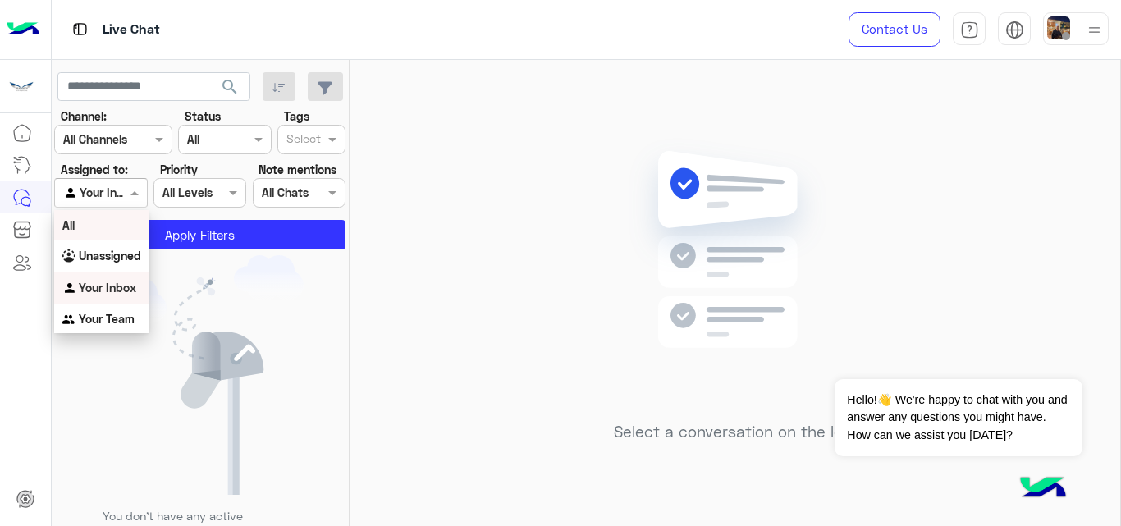
click at [111, 217] on div "All" at bounding box center [101, 225] width 95 height 30
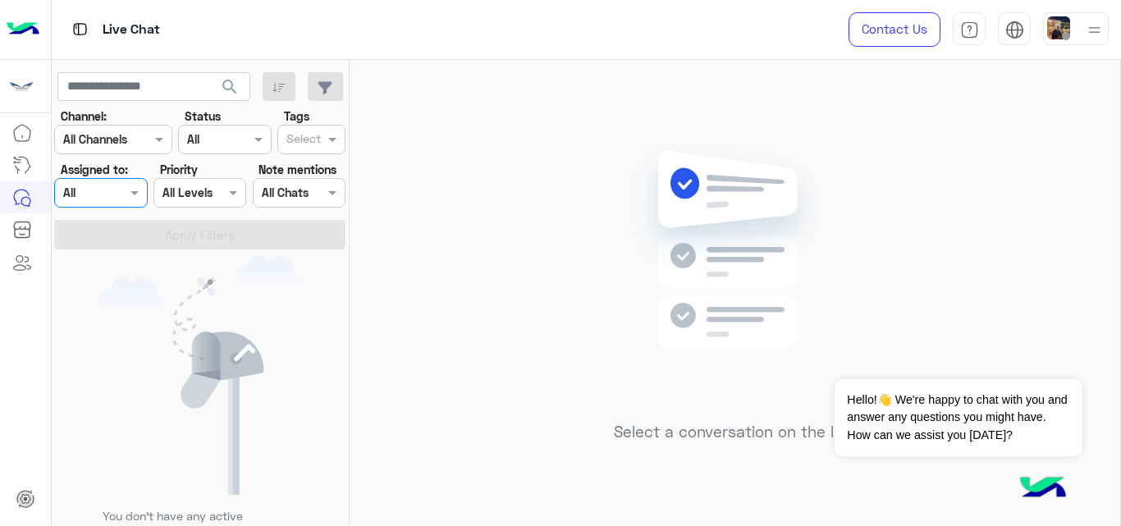
click at [119, 140] on input "text" at bounding box center [93, 139] width 60 height 17
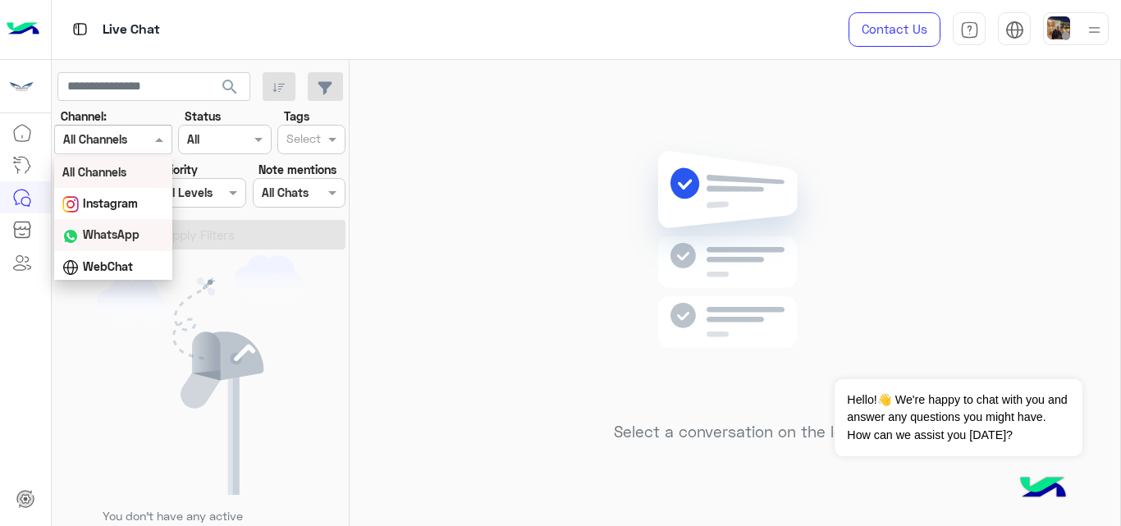
scroll to position [34, 0]
click at [113, 258] on b "Facebook" at bounding box center [109, 264] width 53 height 14
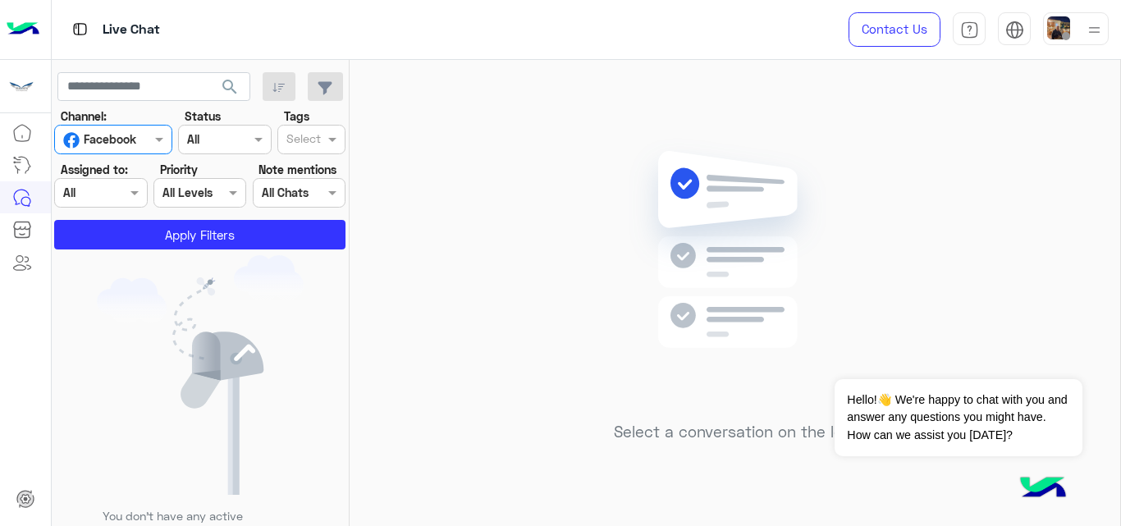
click at [152, 218] on section "Channel: Channel Facebook Status Channel All Tags Select Assigned to: Agent Fil…" at bounding box center [200, 179] width 273 height 142
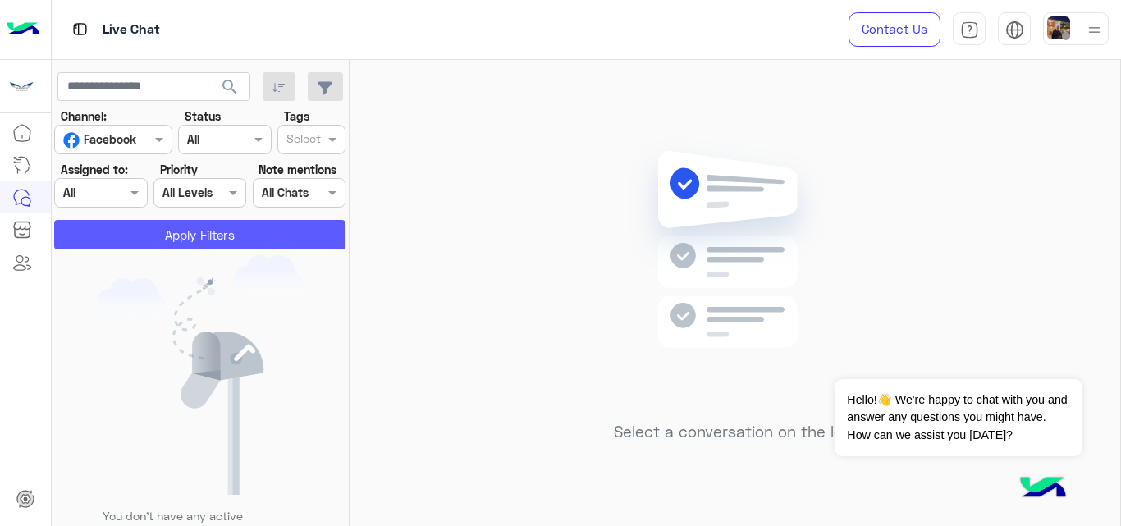
click at [144, 236] on button "Apply Filters" at bounding box center [199, 235] width 291 height 30
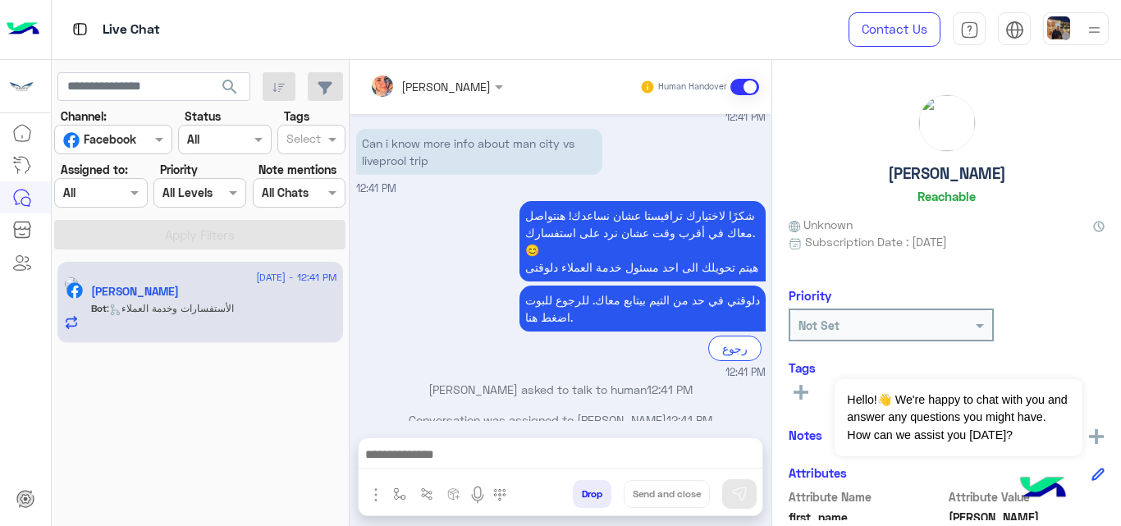
scroll to position [1700, 0]
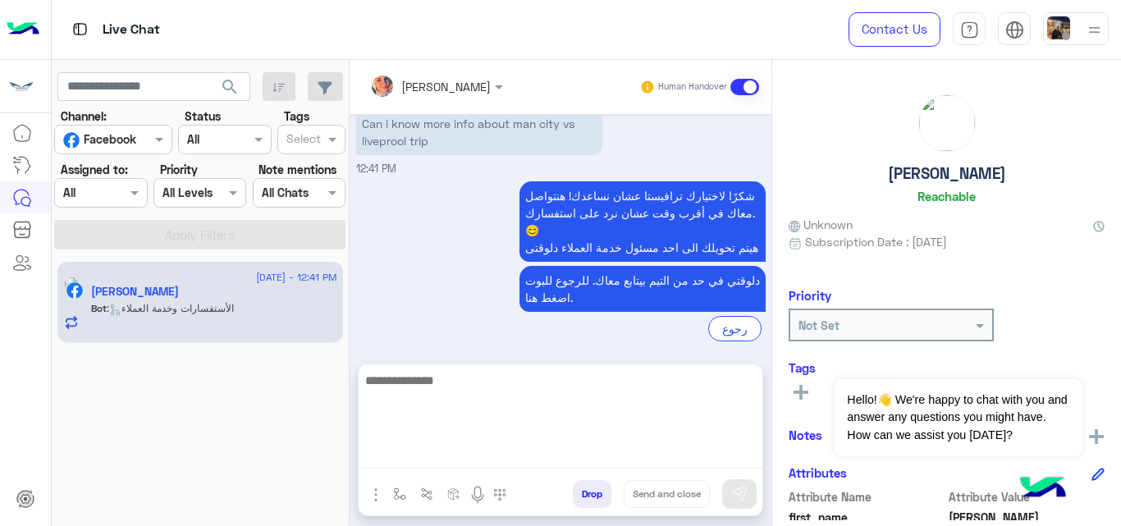
click at [502, 456] on textarea at bounding box center [561, 419] width 404 height 98
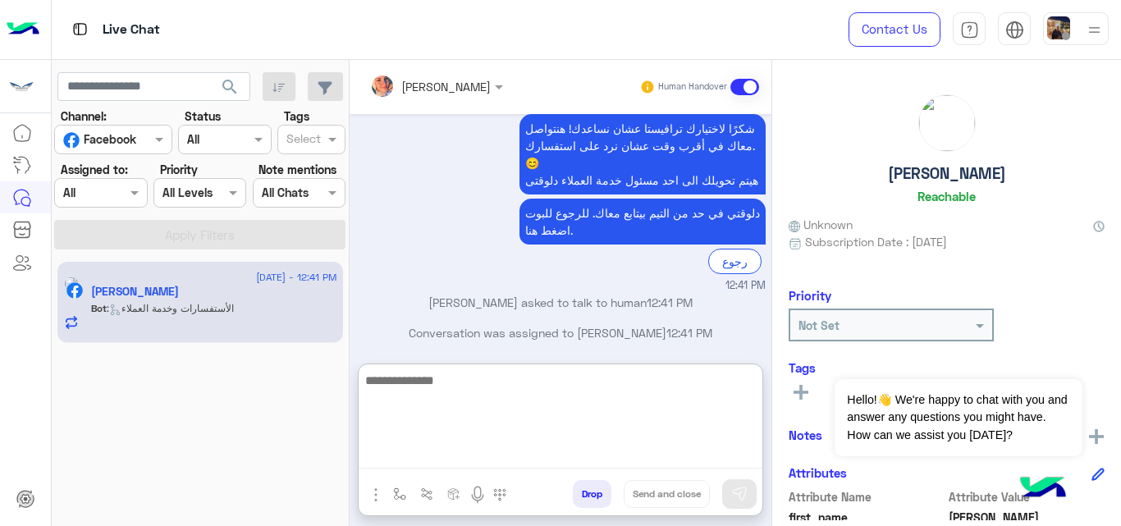
scroll to position [1774, 0]
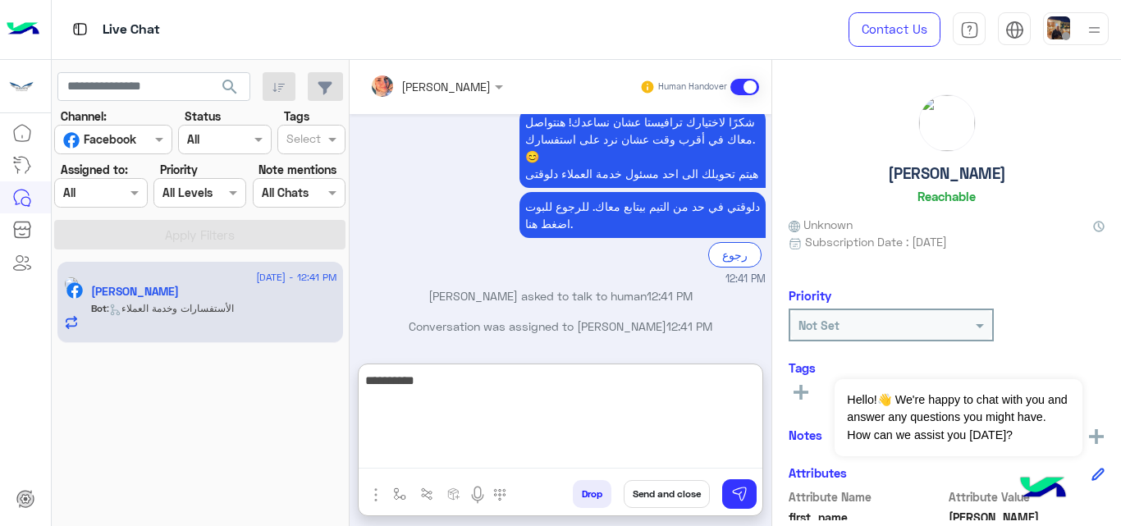
type textarea "**********"
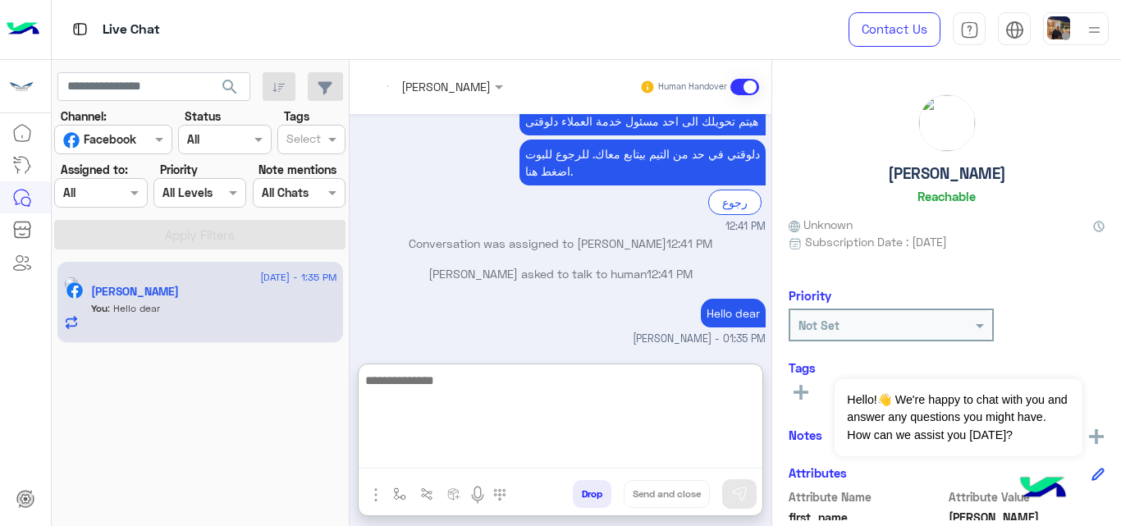
scroll to position [1856, 0]
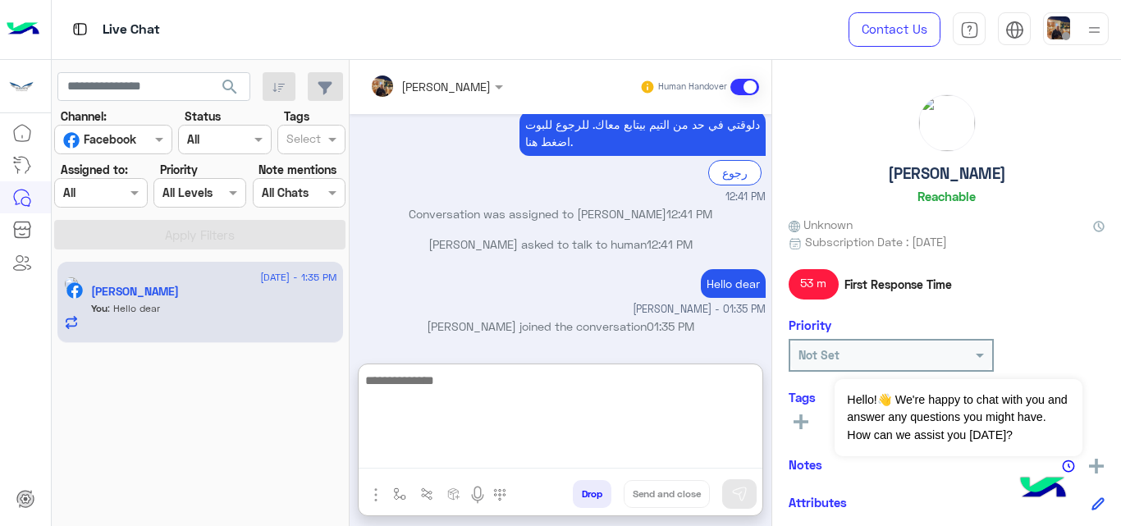
paste textarea "**********"
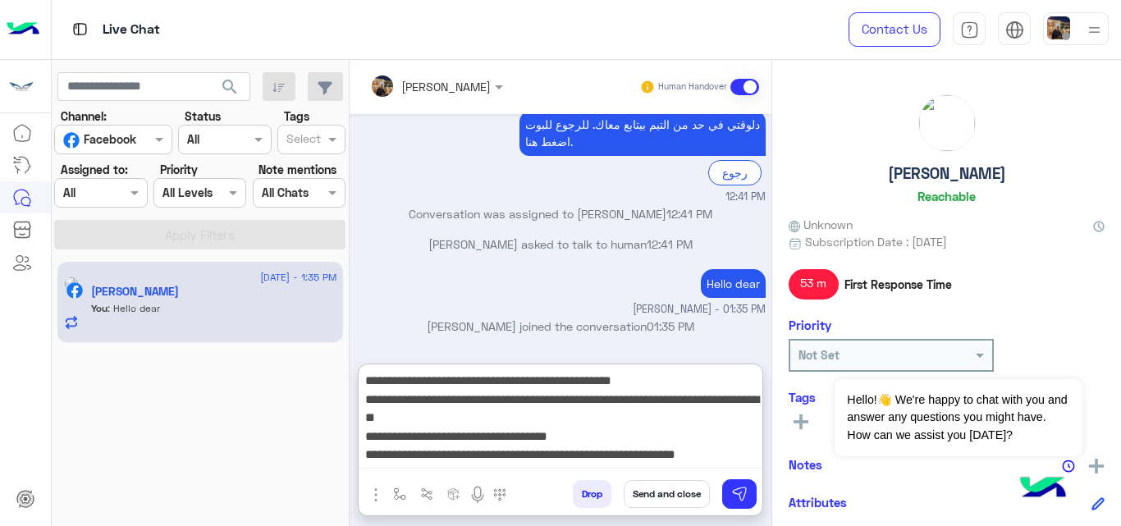
scroll to position [13, 0]
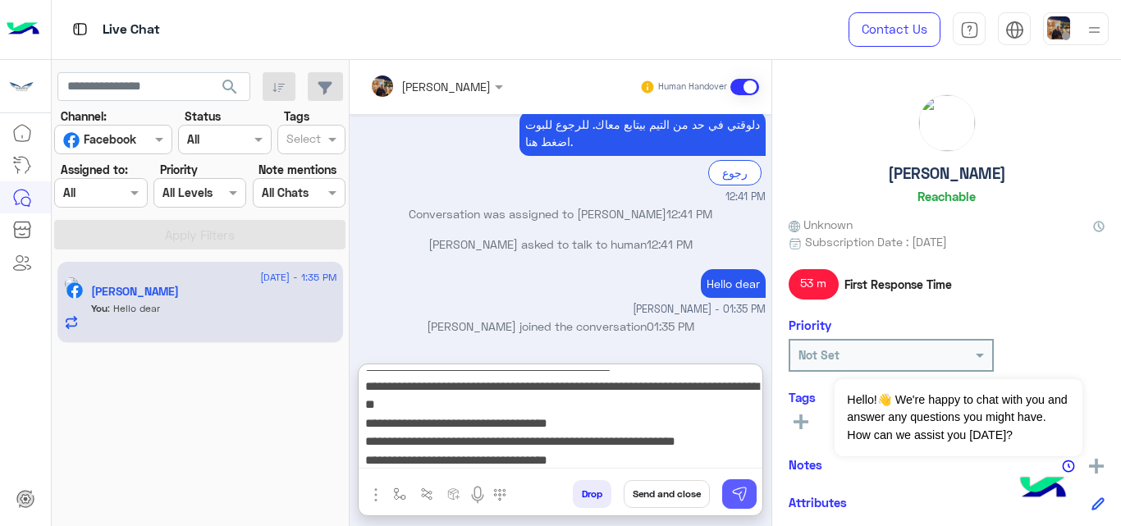
type textarea "**********"
click at [733, 490] on img at bounding box center [739, 494] width 16 height 16
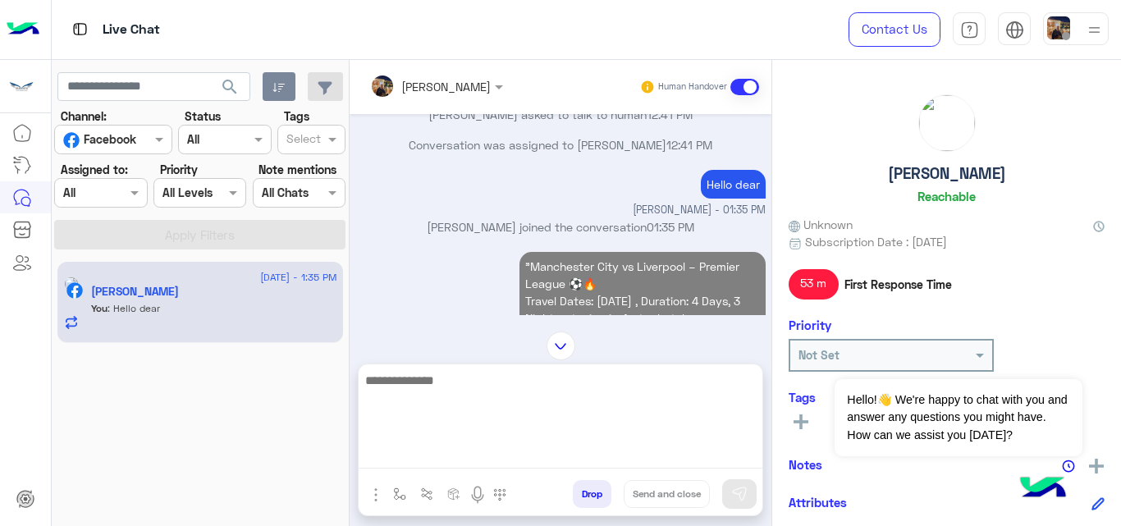
scroll to position [0, 0]
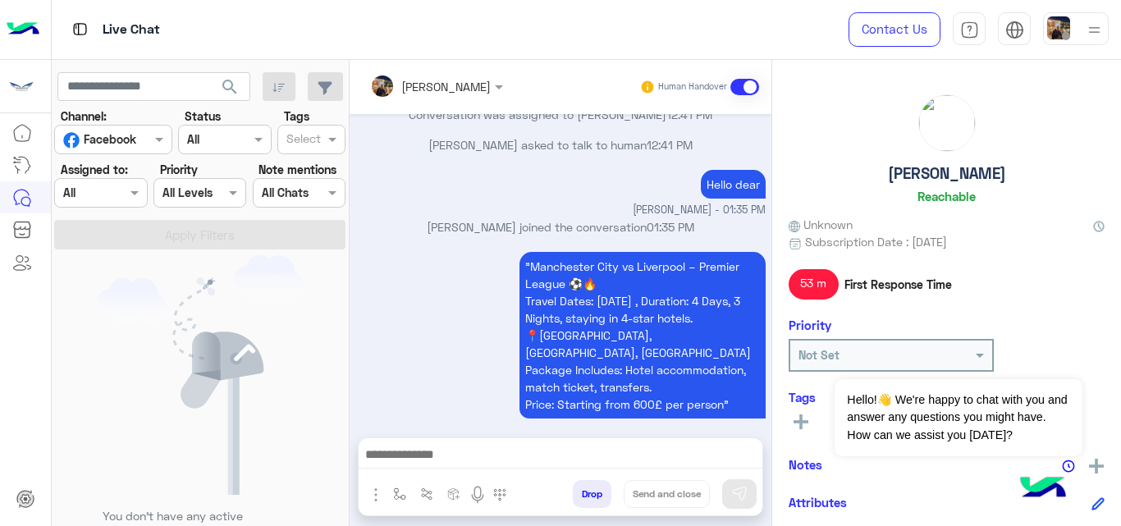
click at [437, 447] on textarea at bounding box center [561, 456] width 404 height 25
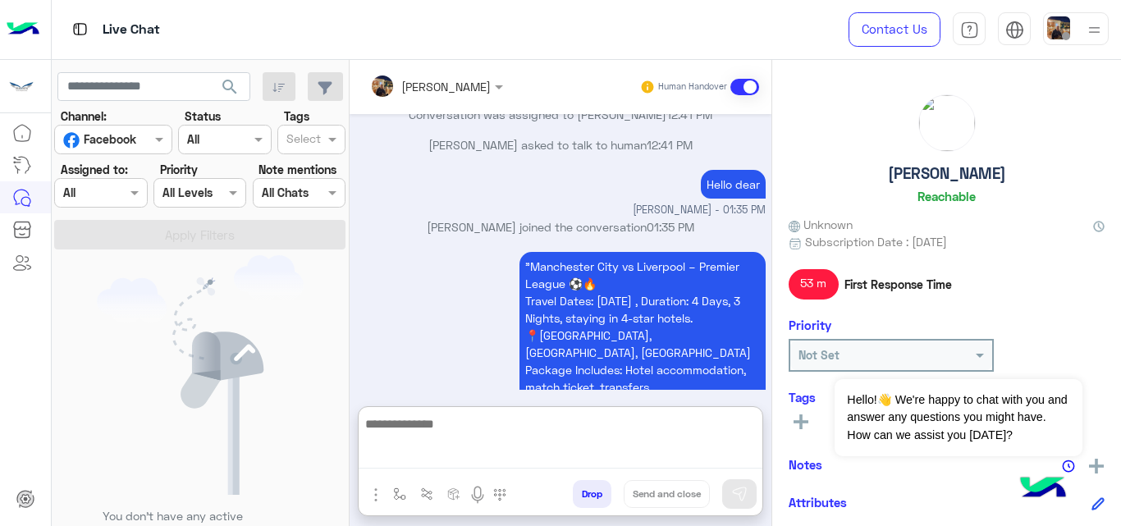
paste textarea "**********"
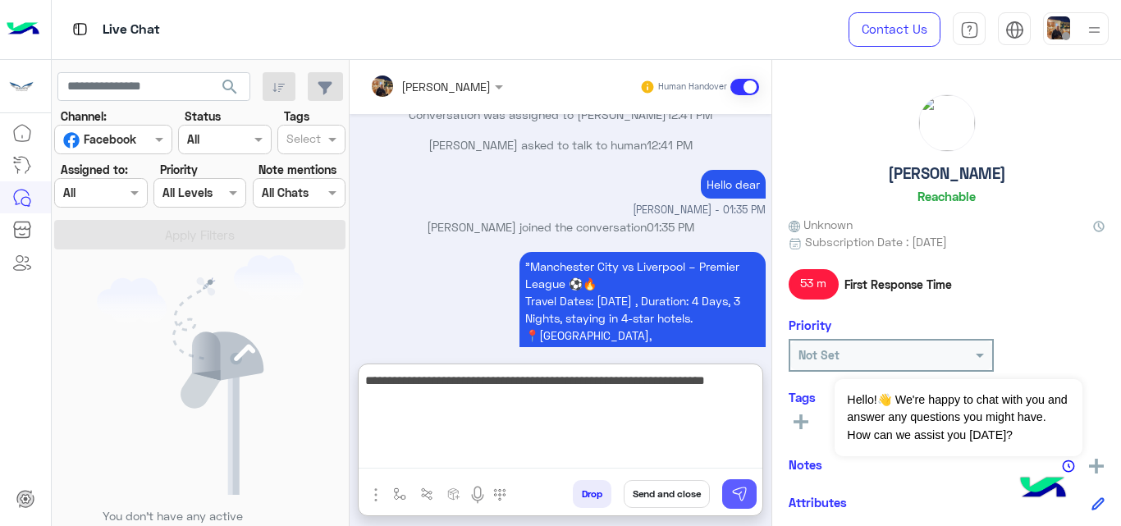
type textarea "**********"
click at [734, 486] on img at bounding box center [739, 494] width 16 height 16
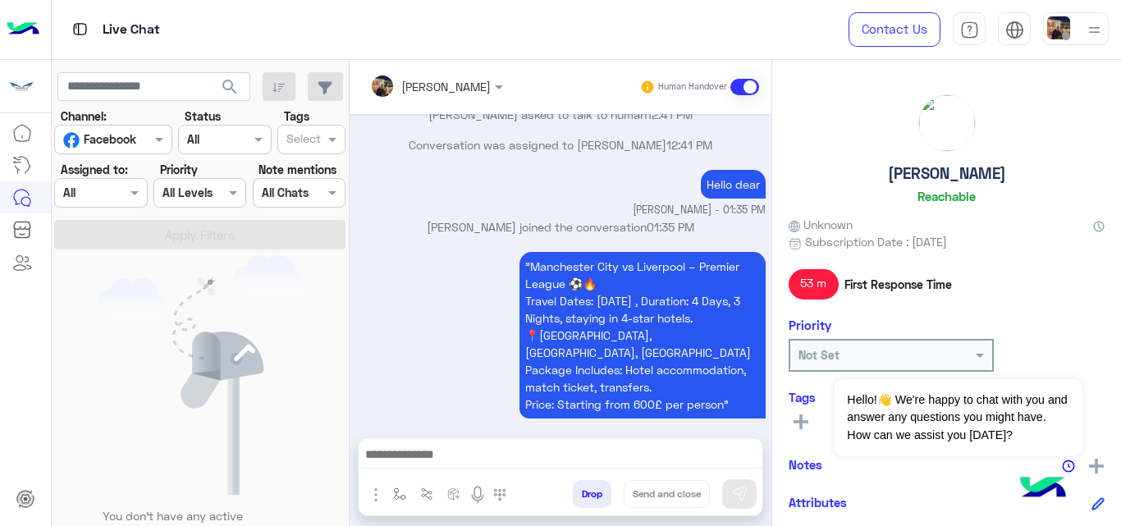
scroll to position [2025, 0]
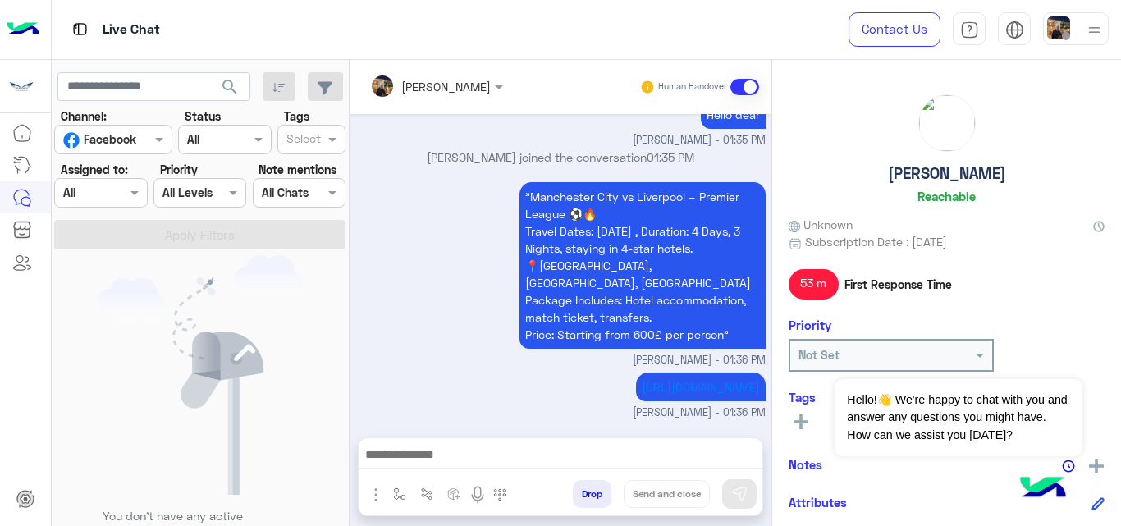
click at [470, 460] on textarea at bounding box center [561, 456] width 404 height 25
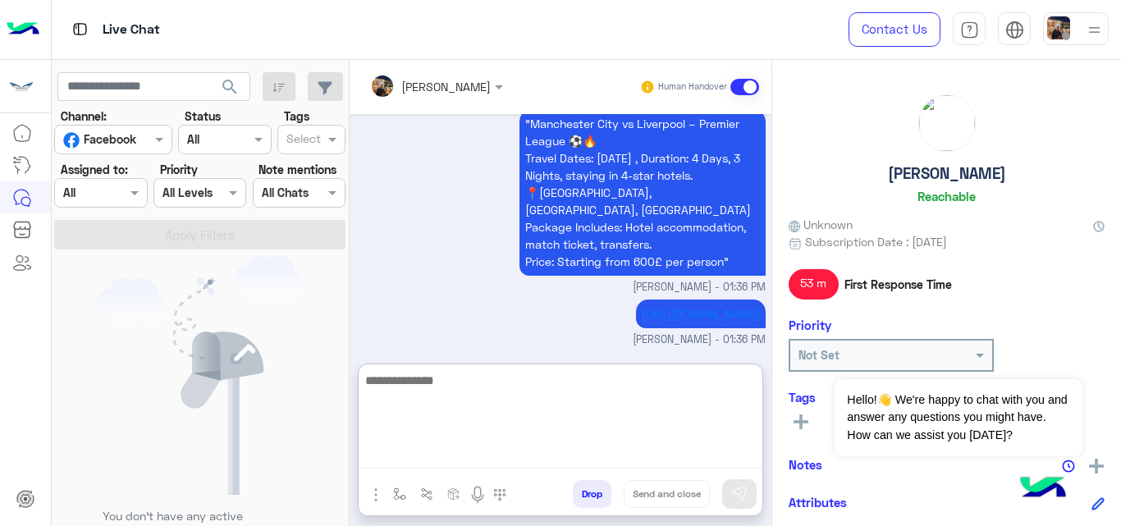
scroll to position [2098, 0]
paste textarea "**********"
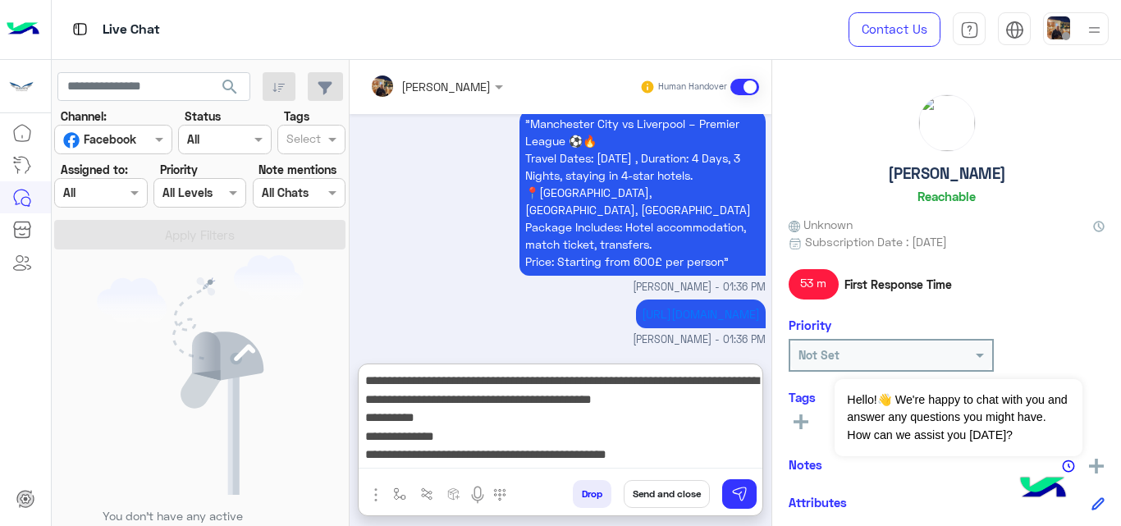
scroll to position [69, 0]
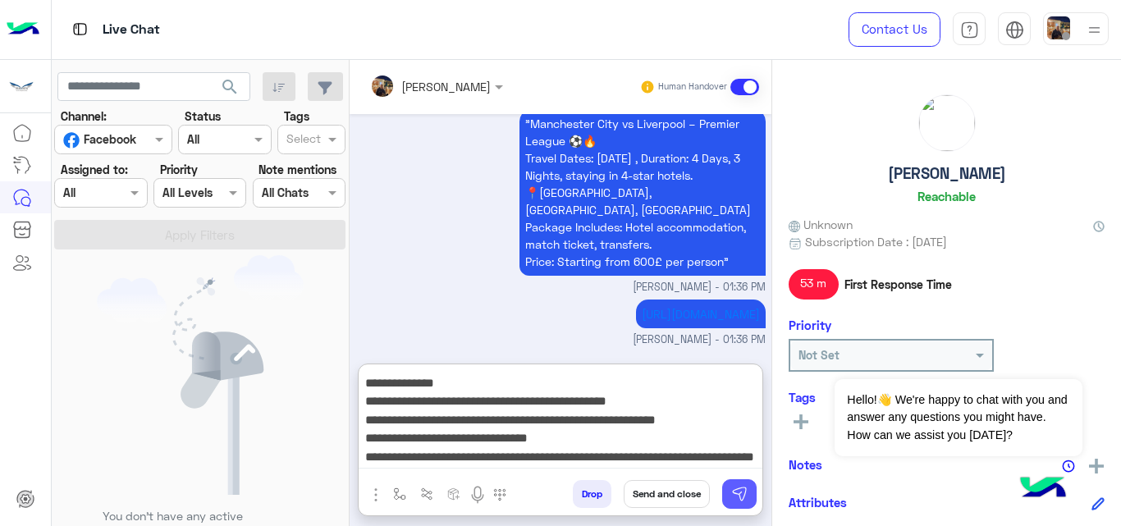
type textarea "**********"
click at [738, 488] on img at bounding box center [739, 494] width 16 height 16
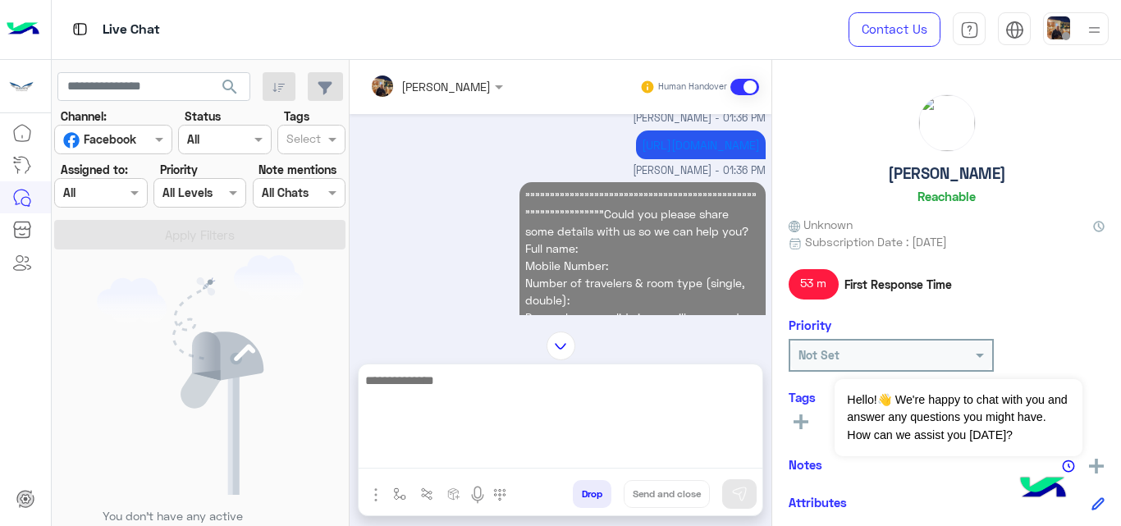
scroll to position [0, 0]
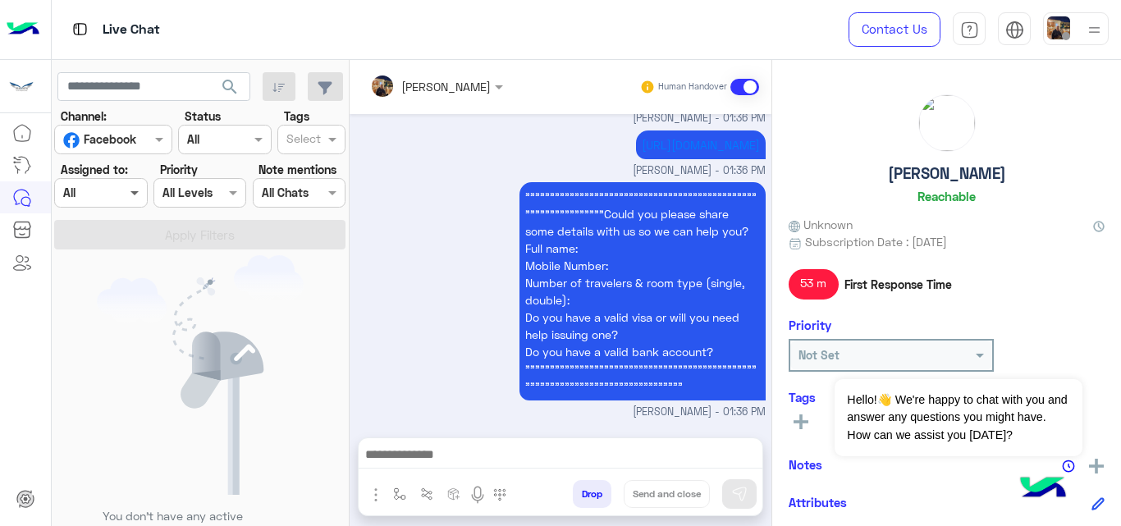
click at [138, 193] on span at bounding box center [136, 192] width 21 height 17
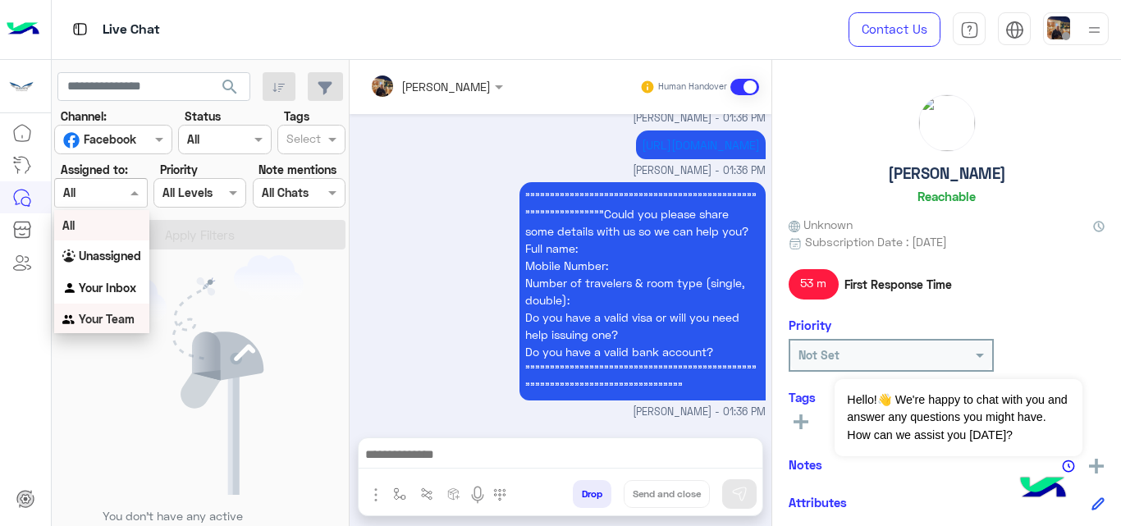
click at [116, 317] on b "Your Team" at bounding box center [107, 319] width 56 height 14
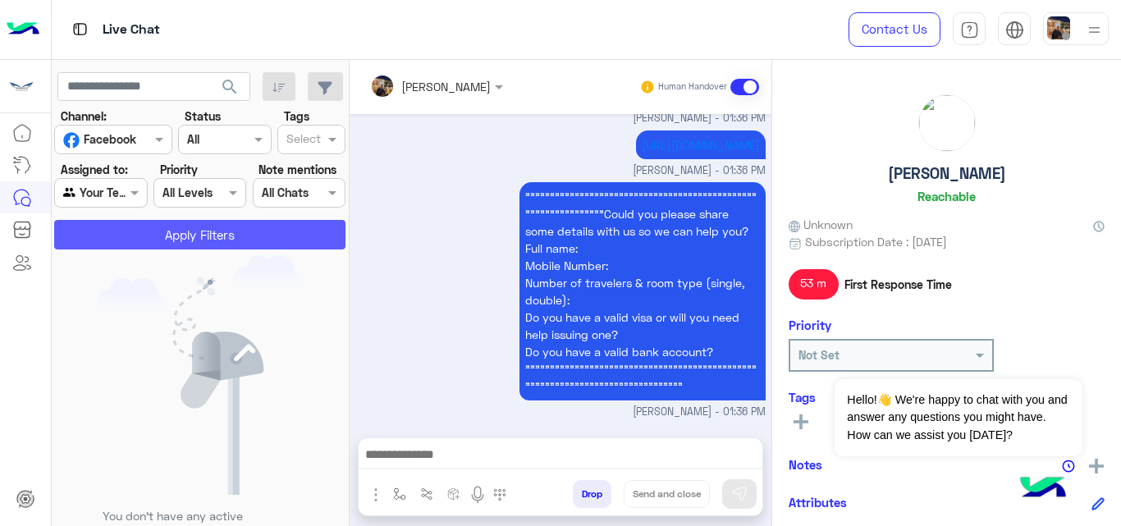
click at [171, 239] on button "Apply Filters" at bounding box center [199, 235] width 291 height 30
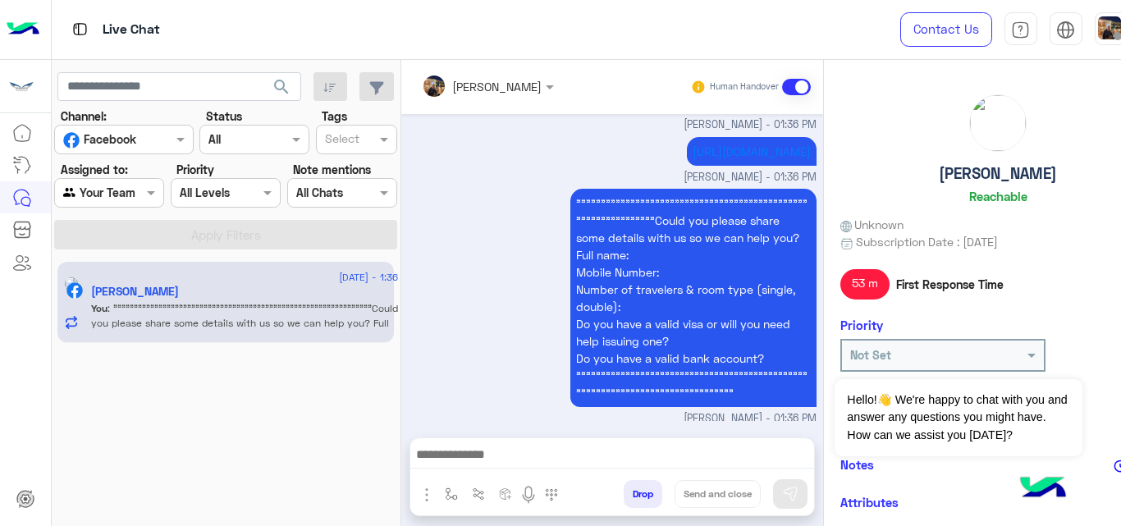
scroll to position [1873, 0]
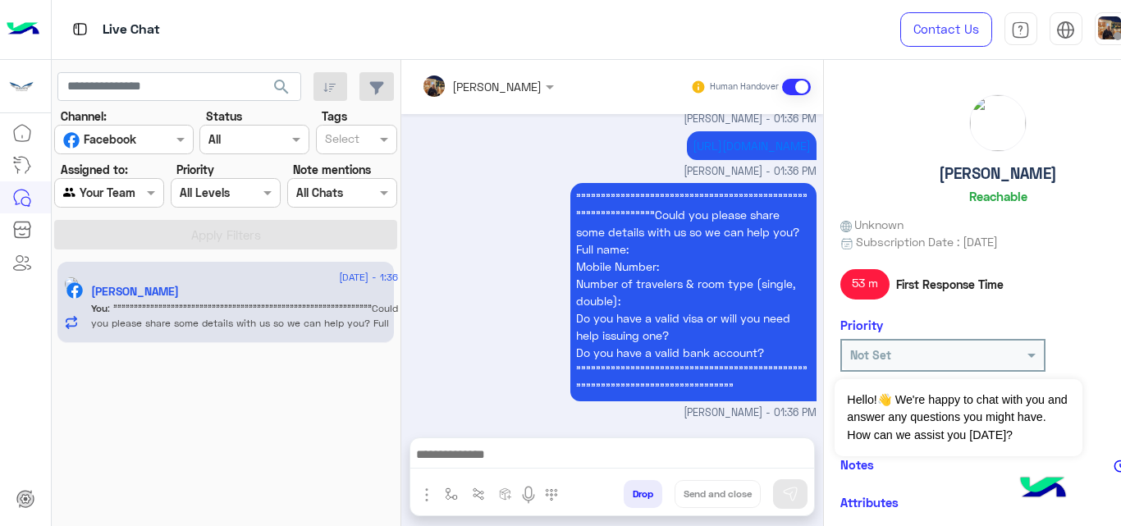
click at [126, 192] on div at bounding box center [109, 192] width 108 height 19
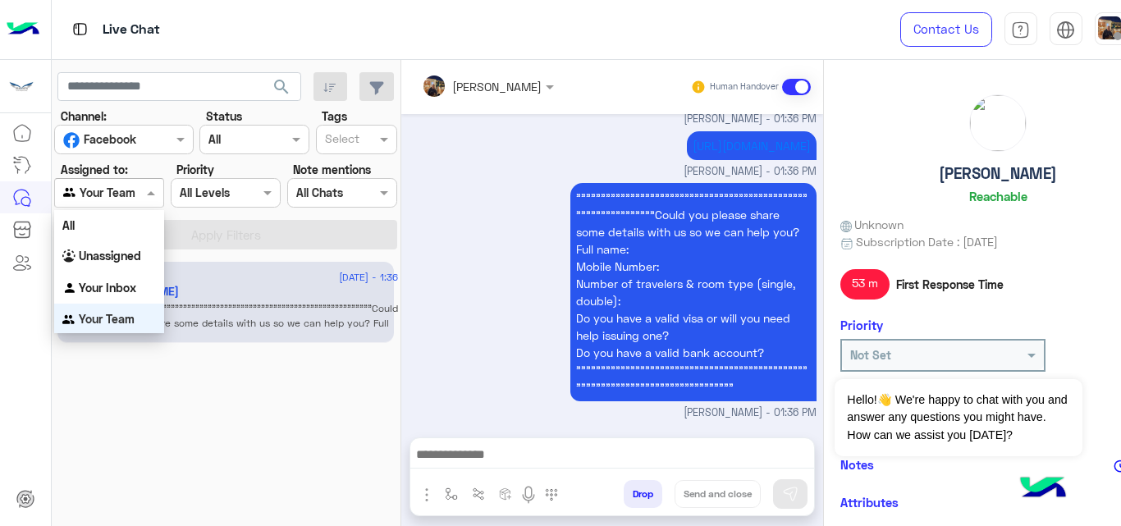
scroll to position [1, 0]
click at [117, 227] on div "All" at bounding box center [109, 224] width 110 height 30
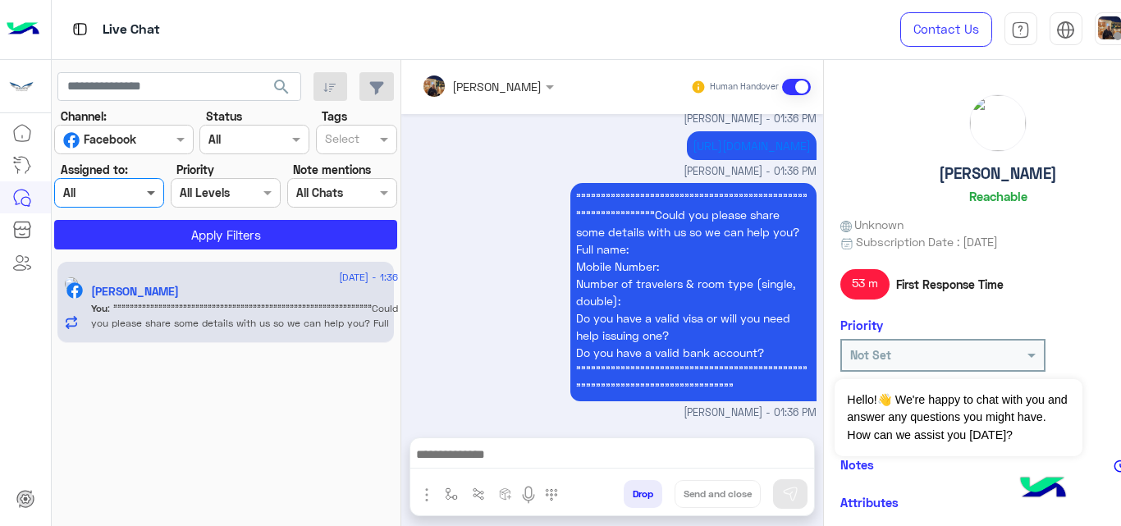
click at [151, 198] on span at bounding box center [153, 192] width 21 height 17
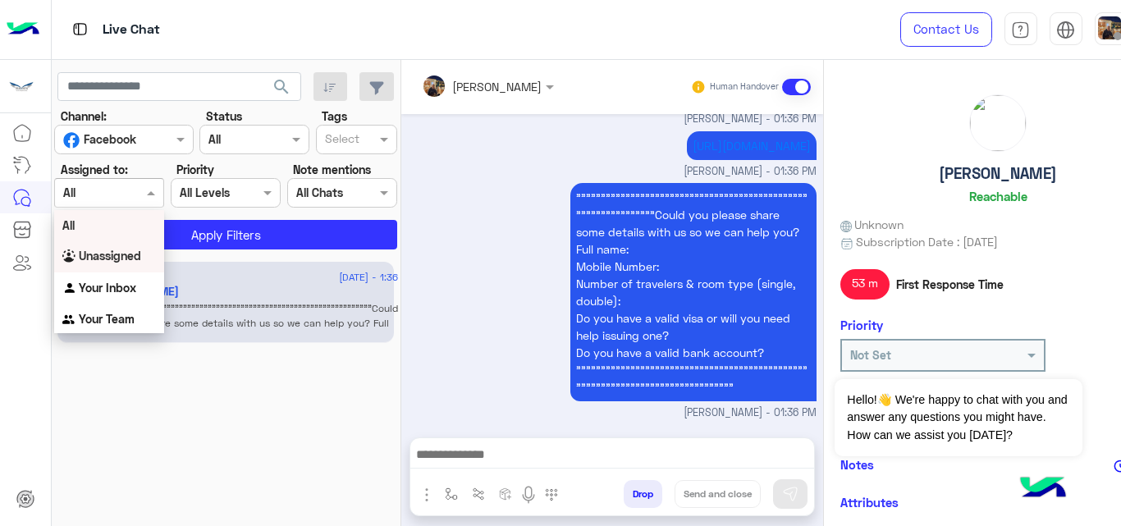
click at [132, 265] on div "Unassigned" at bounding box center [109, 256] width 110 height 32
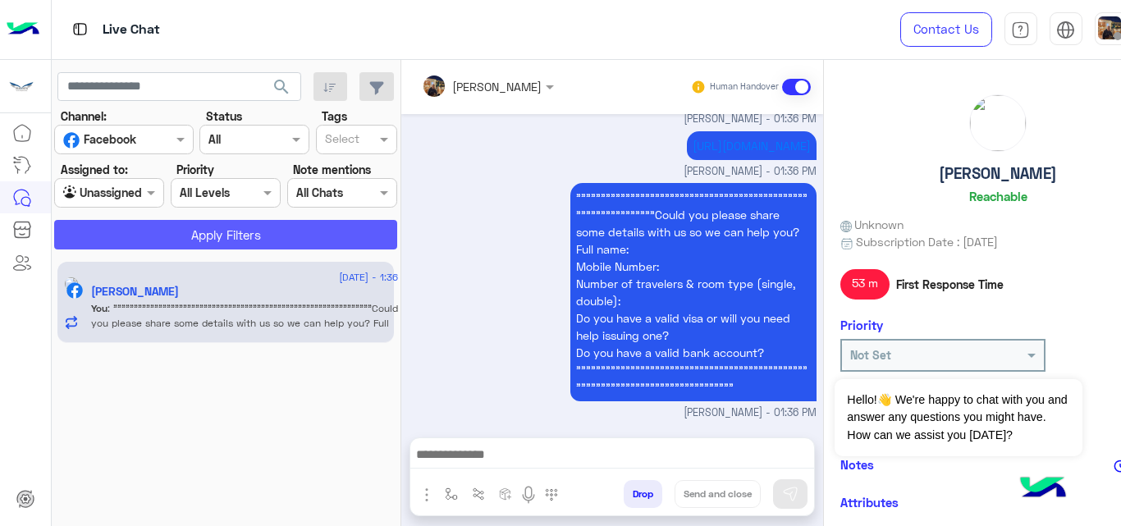
click at [172, 226] on button "Apply Filters" at bounding box center [225, 235] width 343 height 30
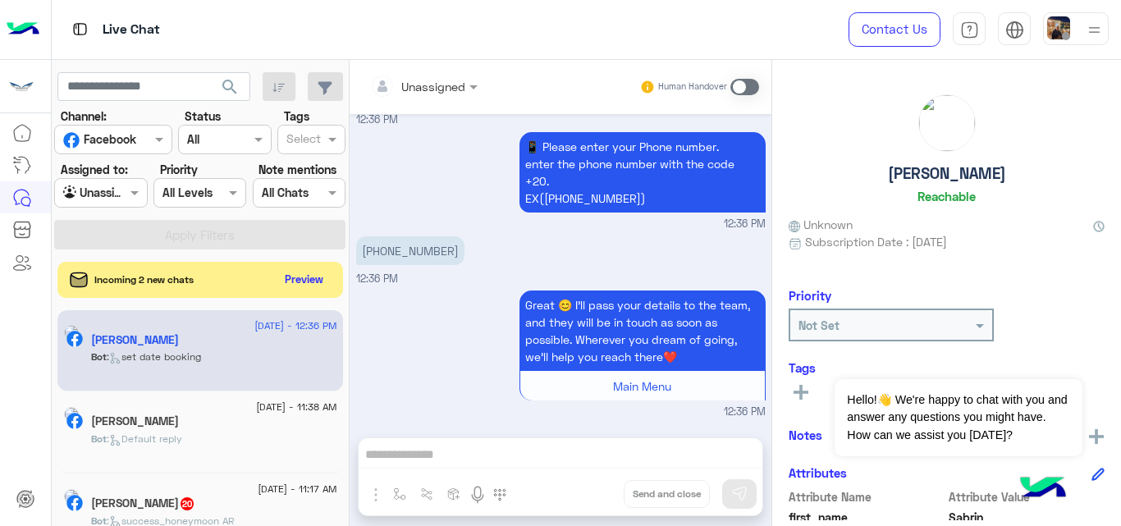
scroll to position [593, 0]
click at [304, 276] on button "Preview" at bounding box center [305, 279] width 51 height 22
click at [241, 397] on div "[DATE] - 11:38 AM [PERSON_NAME] Bot : Default reply" at bounding box center [200, 432] width 286 height 82
click at [299, 280] on button "Preview" at bounding box center [305, 279] width 51 height 22
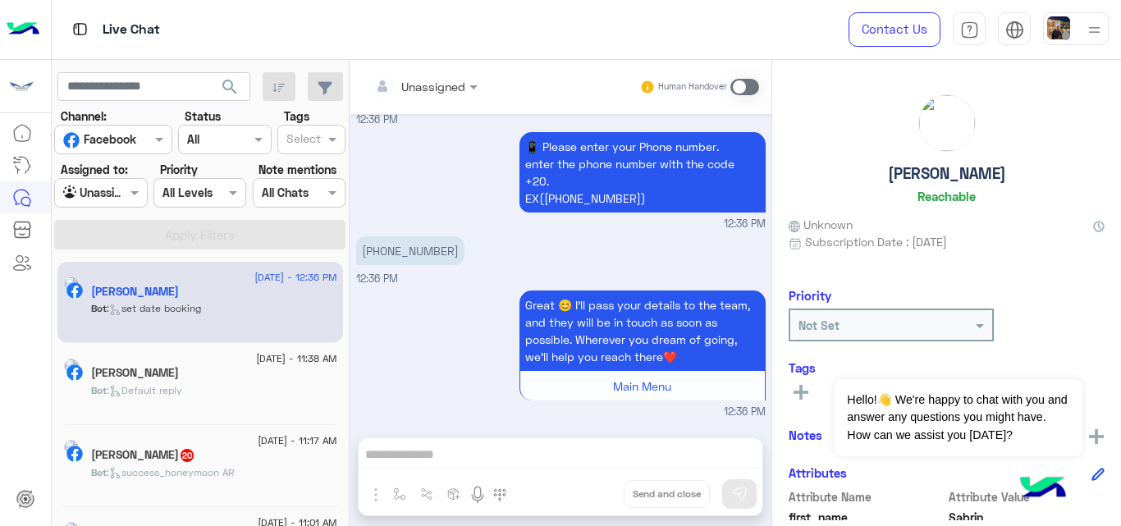
scroll to position [593, 0]
